Goal: Task Accomplishment & Management: Use online tool/utility

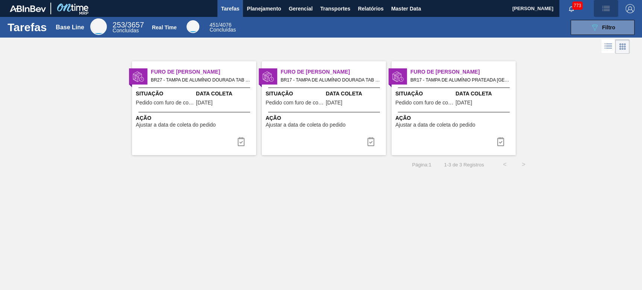
click at [605, 6] on img "button" at bounding box center [605, 8] width 9 height 9
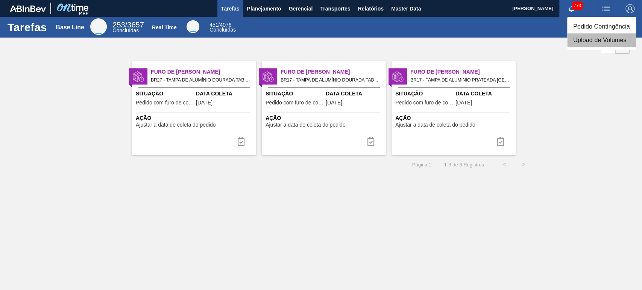
click at [588, 39] on li "Upload de Volumes" at bounding box center [601, 40] width 69 height 14
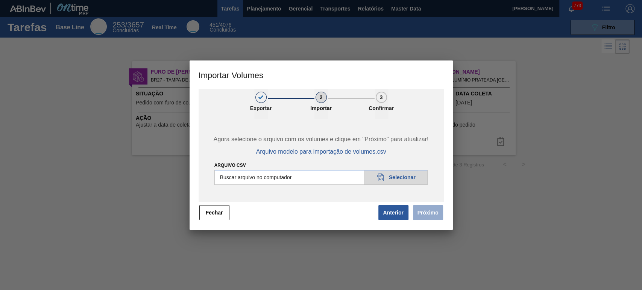
click at [396, 184] on input "Arquivo csv" at bounding box center [321, 177] width 214 height 15
type input "C:\fakepath\Template Subida LM.csv"
click at [428, 218] on button "Próximo" at bounding box center [428, 212] width 30 height 15
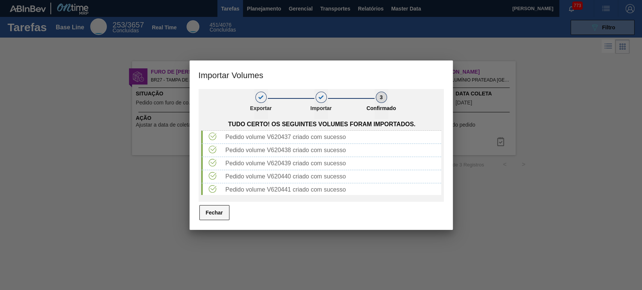
click at [205, 213] on button "Fechar" at bounding box center [214, 212] width 30 height 15
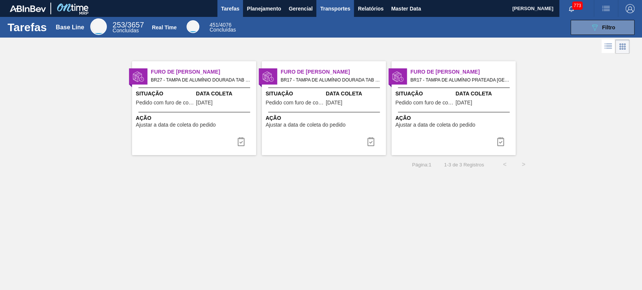
click at [353, 9] on button "Transportes" at bounding box center [335, 8] width 38 height 17
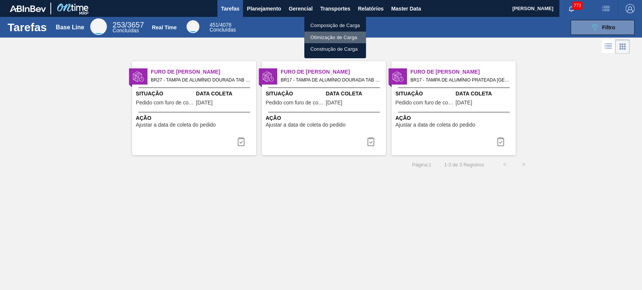
click at [329, 36] on li "Otimização de Carga" at bounding box center [335, 38] width 62 height 12
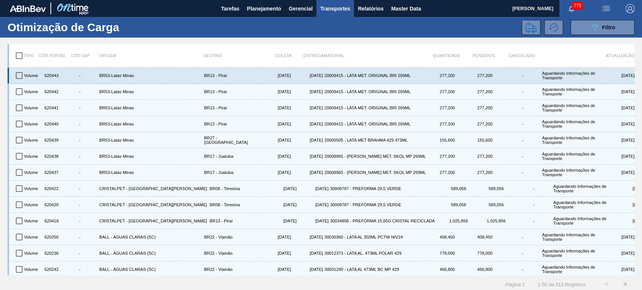
click at [22, 76] on input "checkbox" at bounding box center [19, 76] width 16 height 16
checkbox input "true"
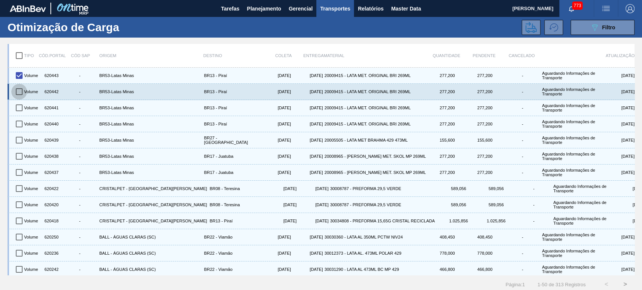
click at [23, 89] on input "checkbox" at bounding box center [19, 92] width 16 height 16
checkbox input "true"
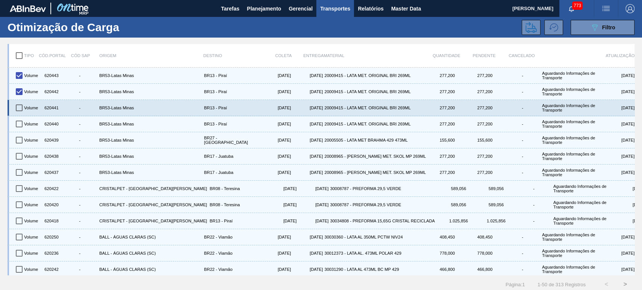
click at [18, 103] on input "checkbox" at bounding box center [19, 108] width 16 height 16
checkbox input "true"
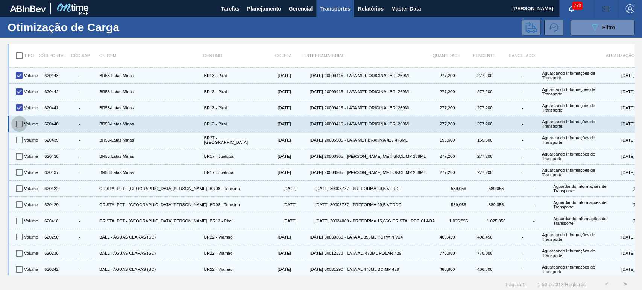
click at [18, 123] on input "checkbox" at bounding box center [19, 124] width 16 height 16
checkbox input "true"
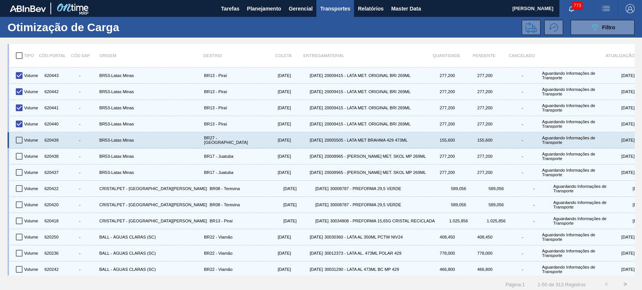
click at [20, 144] on input "checkbox" at bounding box center [19, 140] width 16 height 16
checkbox input "true"
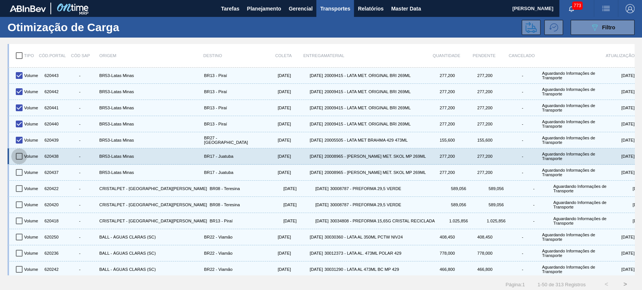
click at [14, 156] on input "checkbox" at bounding box center [19, 157] width 16 height 16
checkbox input "true"
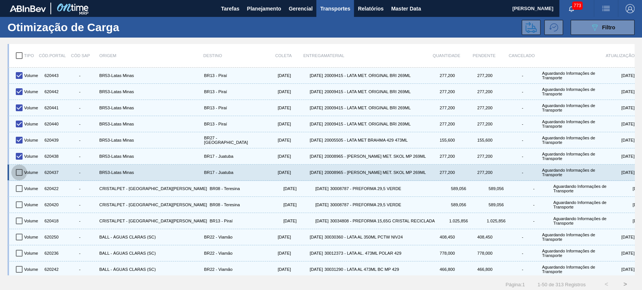
click at [20, 176] on input "checkbox" at bounding box center [19, 173] width 16 height 16
checkbox input "true"
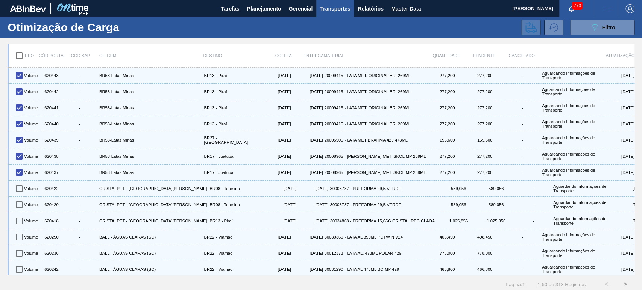
click at [531, 29] on icon at bounding box center [530, 27] width 11 height 11
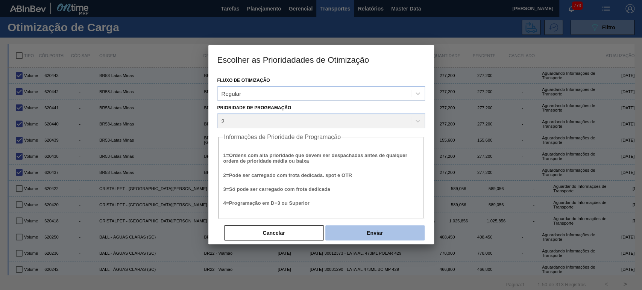
click at [384, 226] on button "Enviar" at bounding box center [374, 233] width 99 height 15
